Goal: Check status: Check status

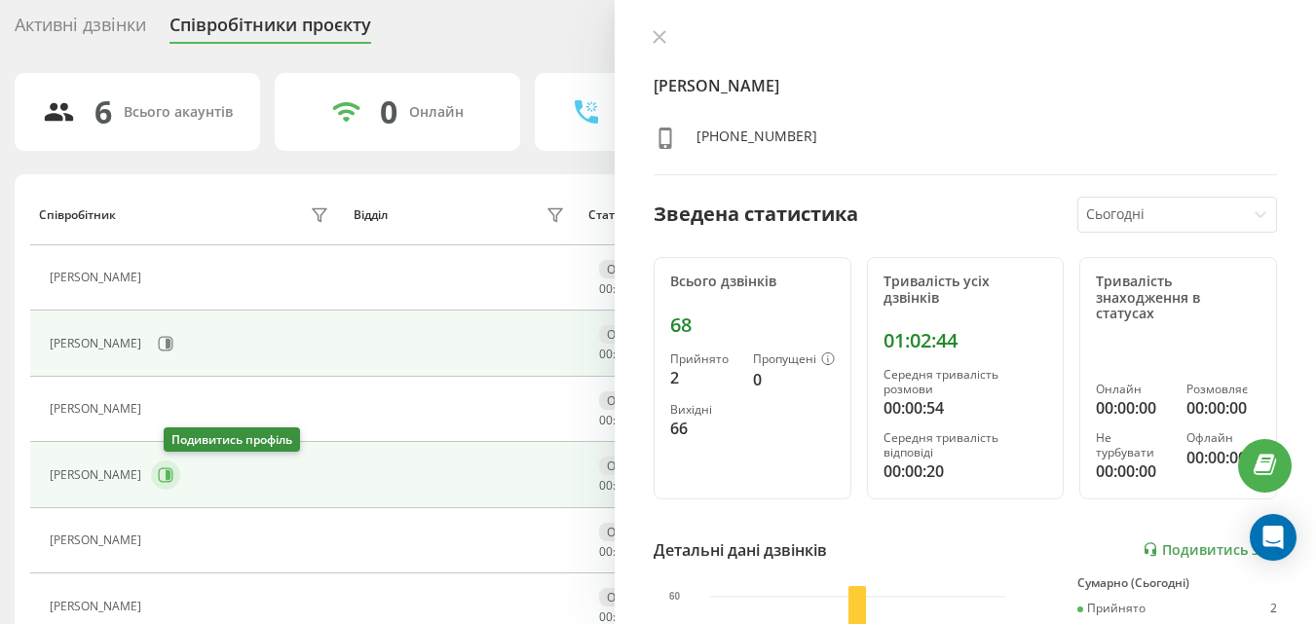
click at [180, 471] on button at bounding box center [165, 475] width 29 height 29
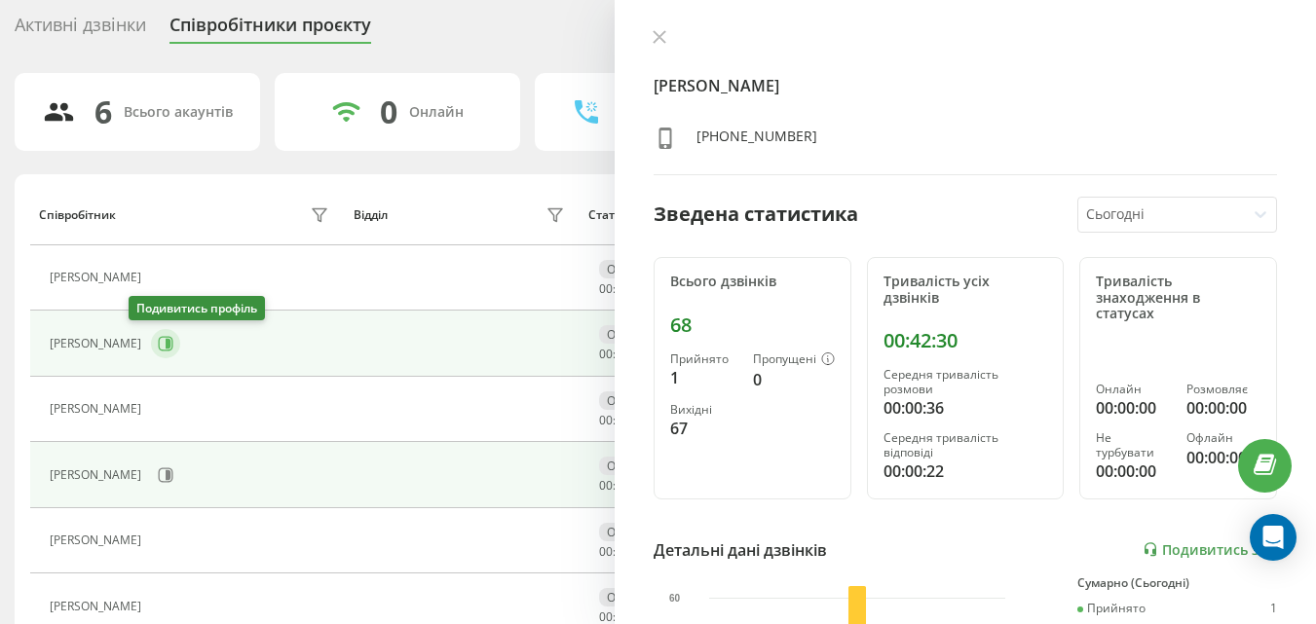
click at [166, 347] on icon at bounding box center [168, 344] width 5 height 10
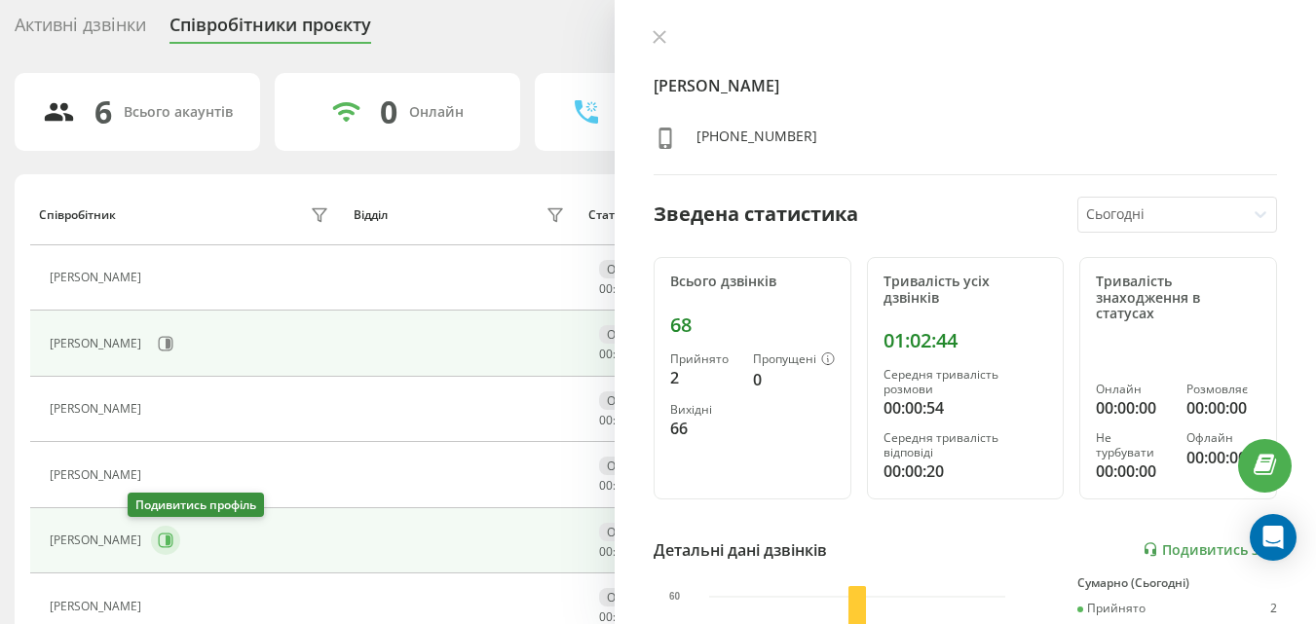
click at [158, 536] on icon at bounding box center [166, 541] width 16 height 16
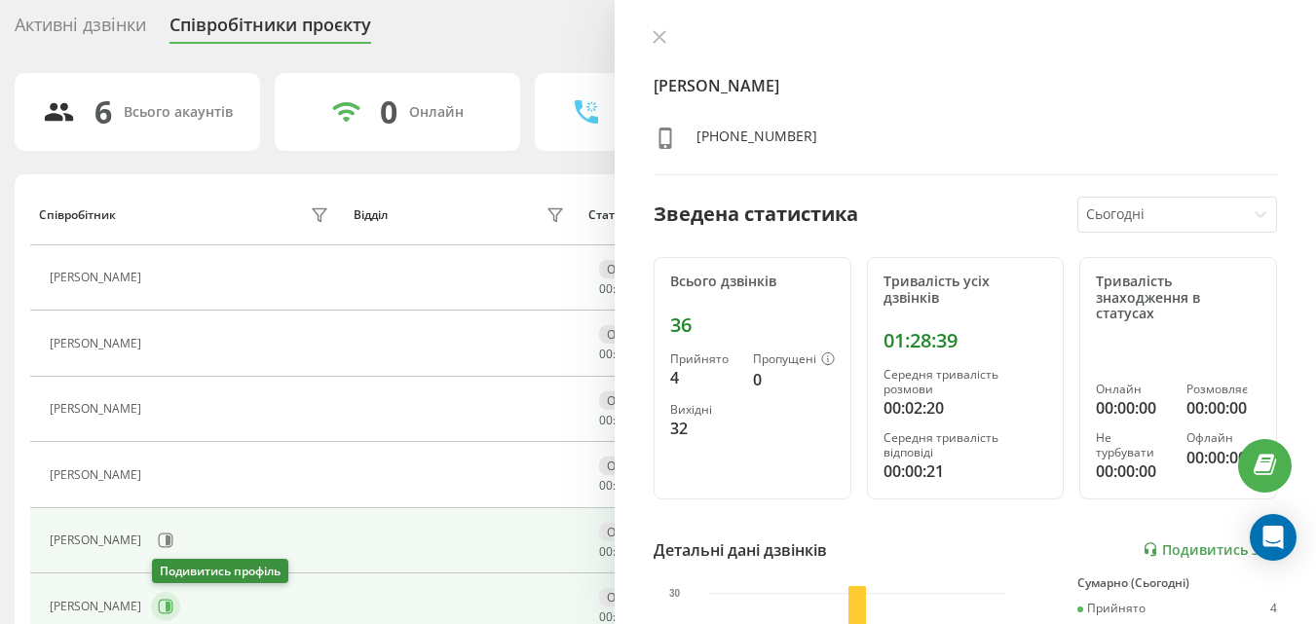
click at [171, 602] on icon at bounding box center [166, 607] width 16 height 16
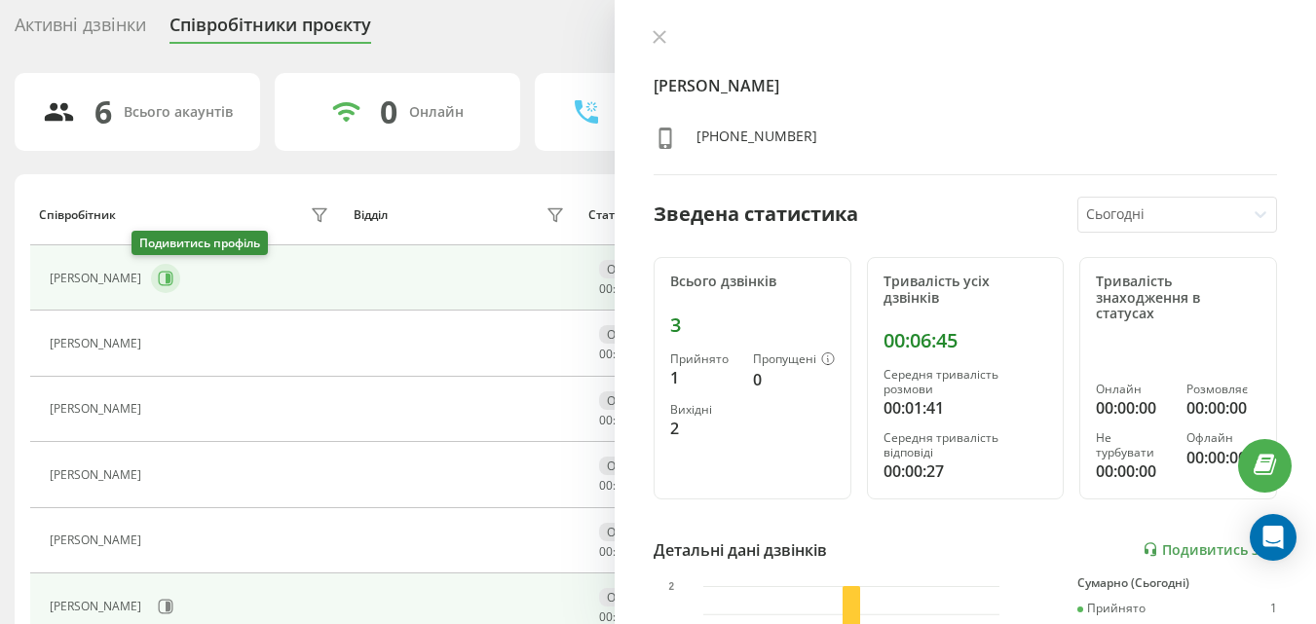
click at [158, 282] on icon at bounding box center [166, 279] width 16 height 16
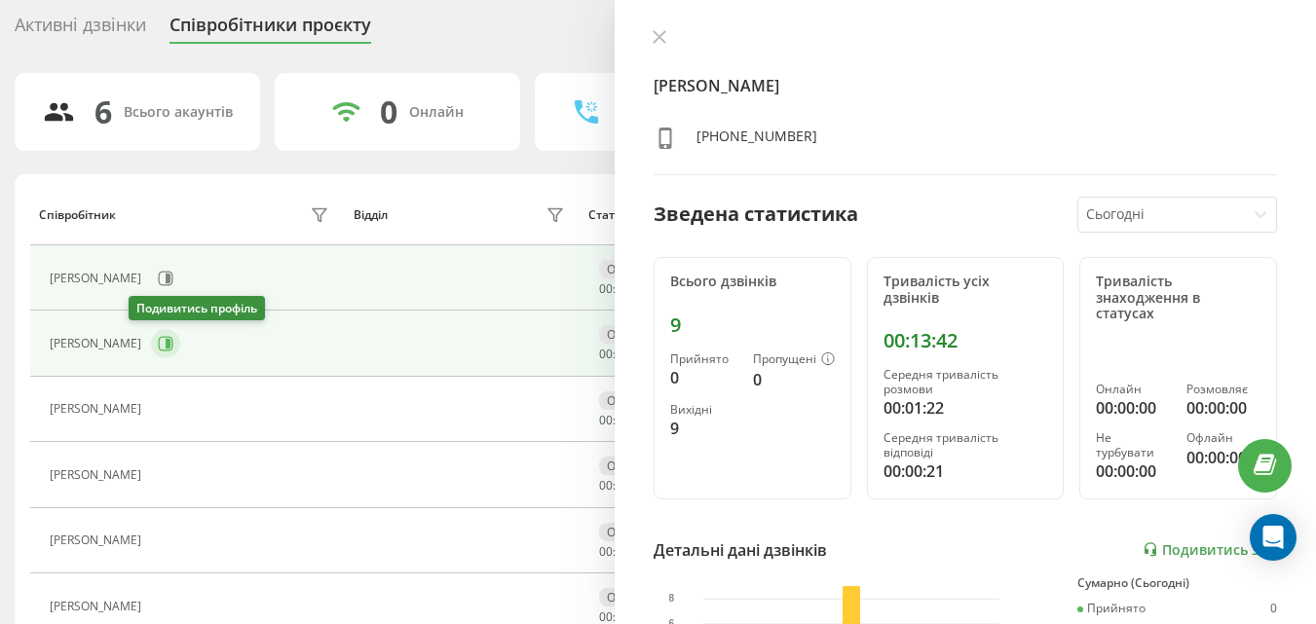
click at [166, 341] on icon at bounding box center [168, 344] width 5 height 10
